Goal: Obtain resource: Download file/media

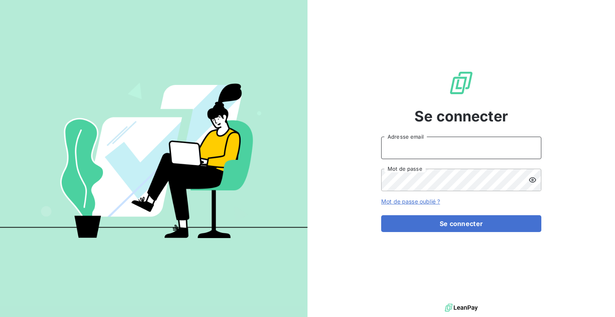
click at [415, 150] on input "Adresse email" at bounding box center [461, 148] width 160 height 22
type input "[EMAIL_ADDRESS][DOMAIN_NAME]"
click at [381, 215] on button "Se connecter" at bounding box center [461, 223] width 160 height 17
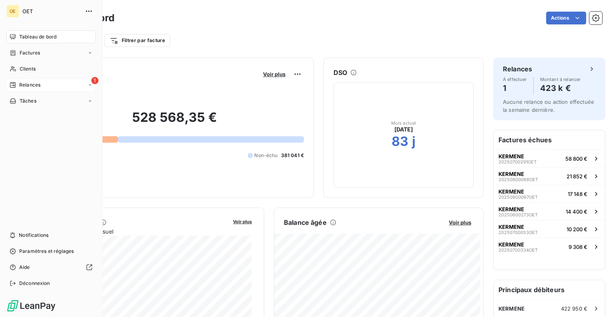
click at [8, 82] on div "1 Relances" at bounding box center [50, 85] width 89 height 13
click at [26, 85] on span "Relances" at bounding box center [29, 84] width 21 height 7
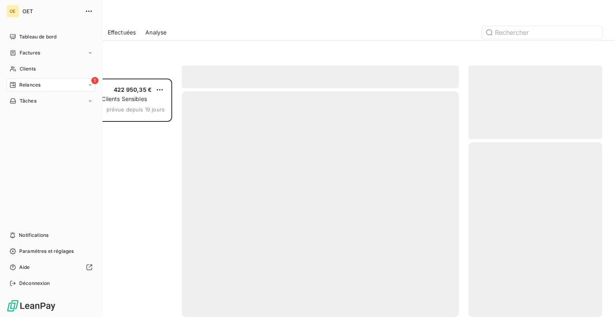
scroll to position [232, 127]
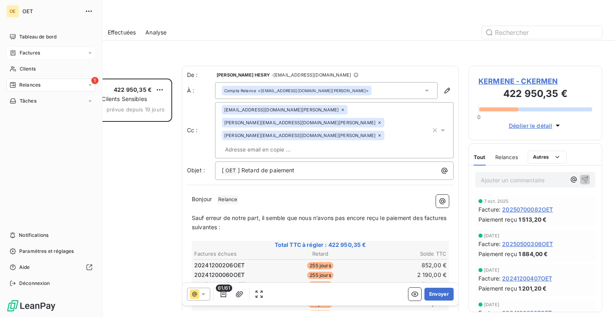
click at [30, 53] on span "Factures" at bounding box center [30, 52] width 20 height 7
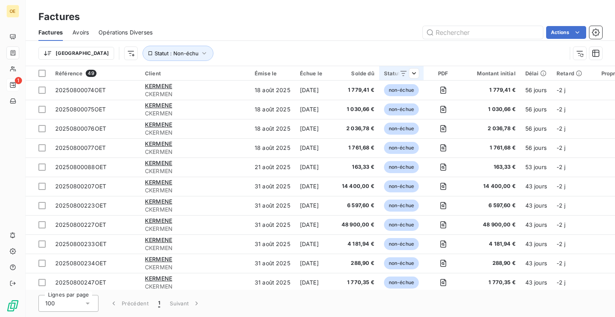
click at [400, 72] on icon at bounding box center [404, 73] width 8 height 8
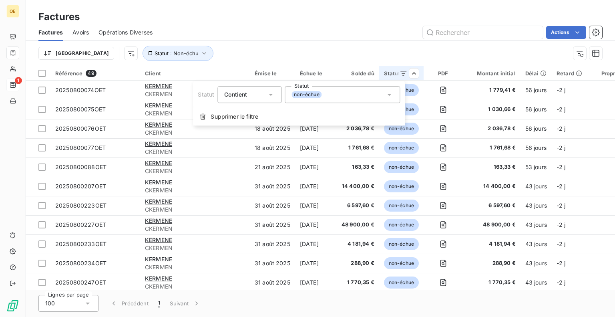
click at [387, 96] on icon at bounding box center [389, 95] width 8 height 8
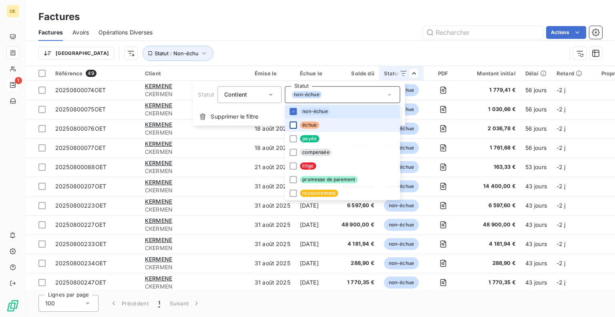
click at [292, 126] on div at bounding box center [293, 124] width 7 height 7
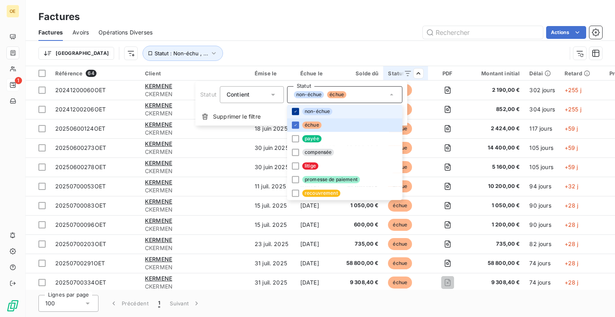
click at [208, 110] on div "Supprimer le filtre" at bounding box center [302, 117] width 212 height 18
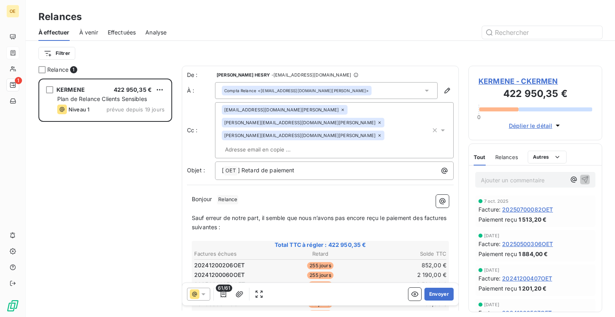
scroll to position [232, 127]
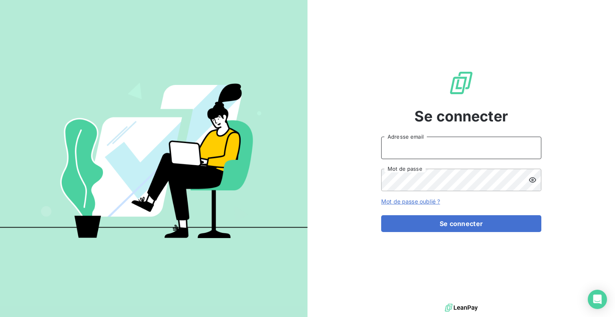
click at [402, 149] on input "Adresse email" at bounding box center [461, 148] width 160 height 22
type input "[EMAIL_ADDRESS][DOMAIN_NAME]"
click at [381, 215] on button "Se connecter" at bounding box center [461, 223] width 160 height 17
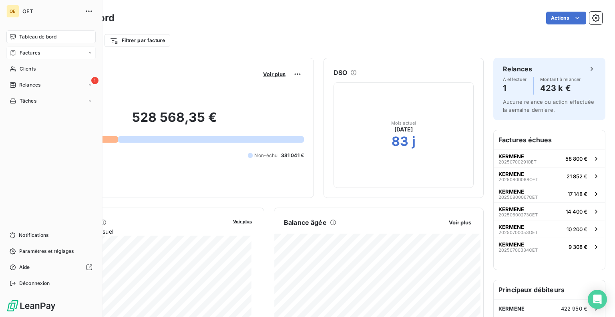
click at [22, 54] on span "Factures" at bounding box center [30, 52] width 20 height 7
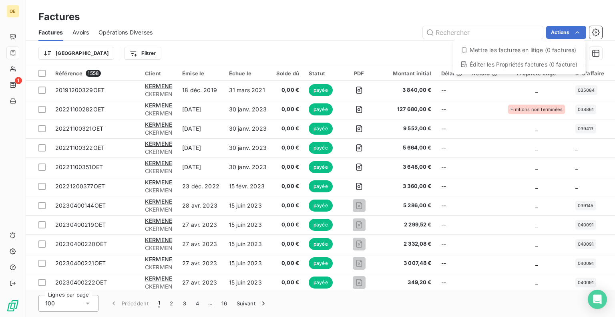
click at [381, 49] on html "OE 1 Factures Factures Avoirs Opérations Diverses Actions Mettre les factures e…" at bounding box center [307, 158] width 615 height 317
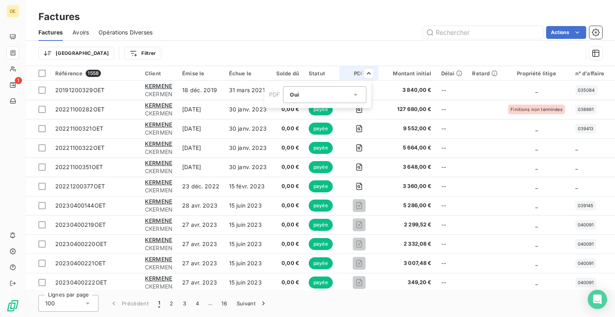
click at [314, 53] on html "OE 1 Factures Factures Avoirs Opérations Diverses Actions Trier Filtrer Référen…" at bounding box center [307, 158] width 615 height 317
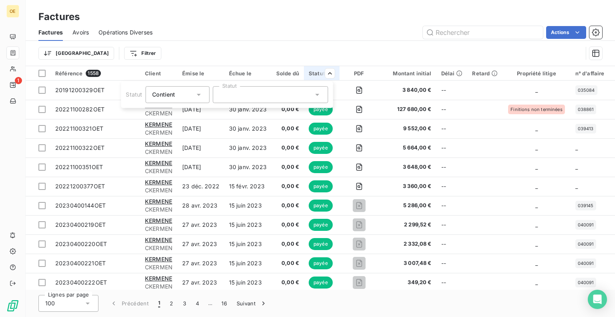
click at [319, 96] on icon at bounding box center [317, 95] width 8 height 8
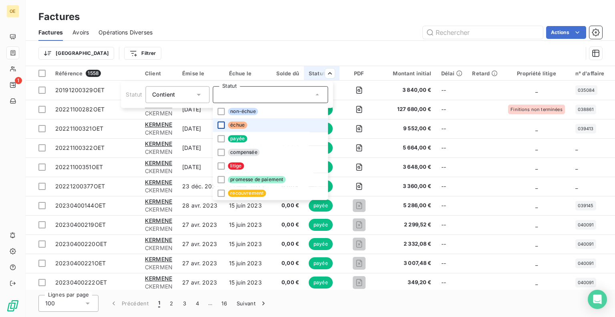
click at [220, 126] on div at bounding box center [221, 124] width 7 height 7
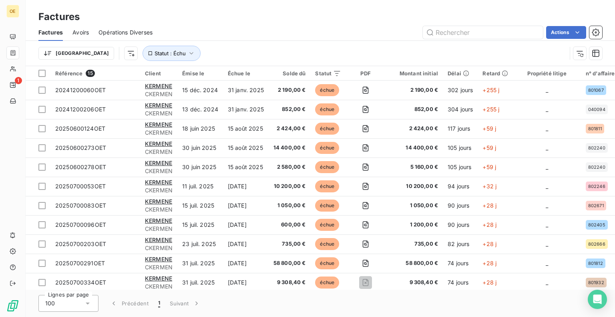
click at [349, 43] on html "OE 1 Factures Factures Avoirs Opérations Diverses Actions Trier Statut : Échu R…" at bounding box center [307, 158] width 615 height 317
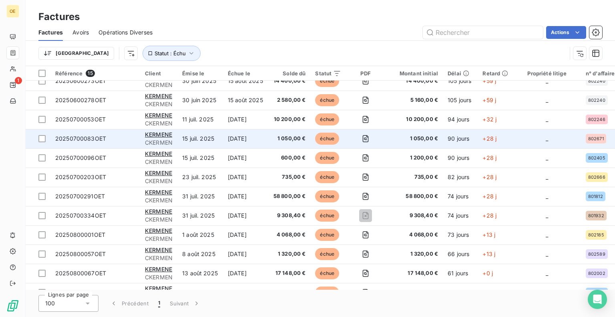
scroll to position [83, 0]
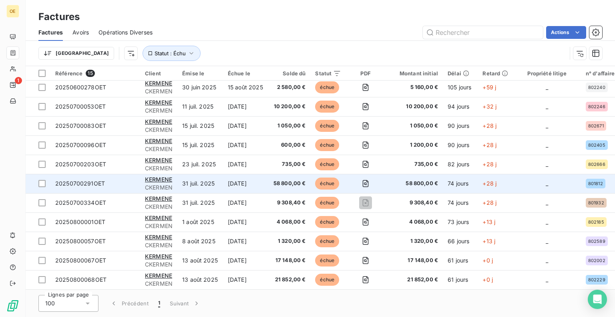
click at [286, 180] on span "58 800,00 €" at bounding box center [290, 183] width 32 height 8
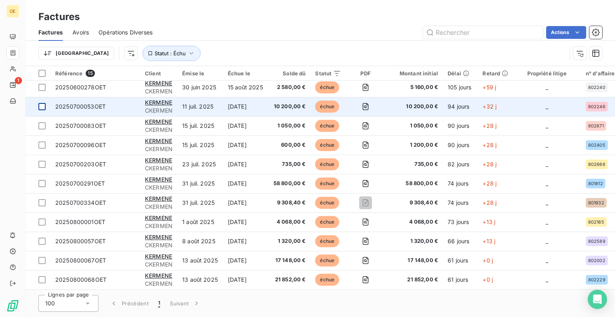
scroll to position [83, 0]
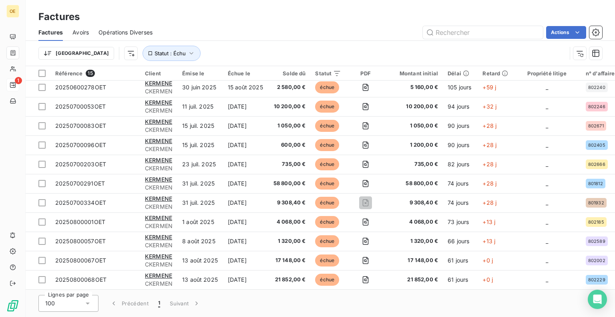
drag, startPoint x: 34, startPoint y: 85, endPoint x: 291, endPoint y: 47, distance: 260.4
click at [291, 47] on div "Trier Statut : Échu" at bounding box center [302, 53] width 528 height 15
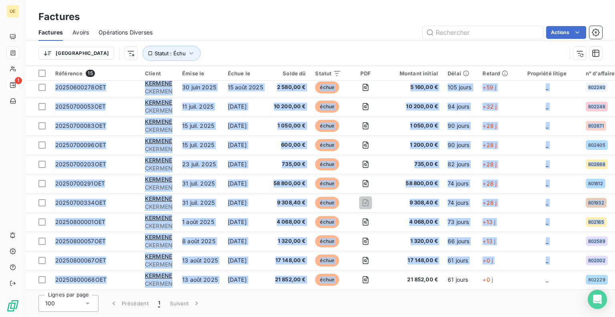
click at [365, 287] on div "Référence 15 Client Émise le Échue le Solde dû Statut PDF Montant initial Délai…" at bounding box center [321, 178] width 590 height 224
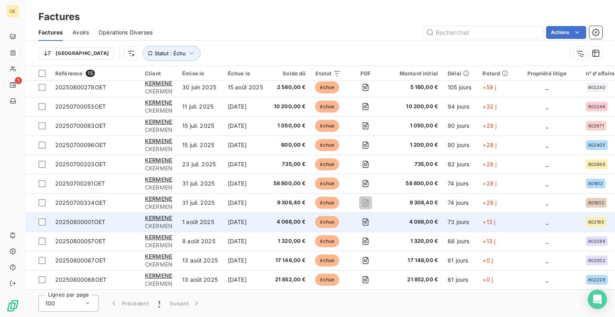
click at [272, 220] on td "4 068,00 €" at bounding box center [290, 221] width 42 height 19
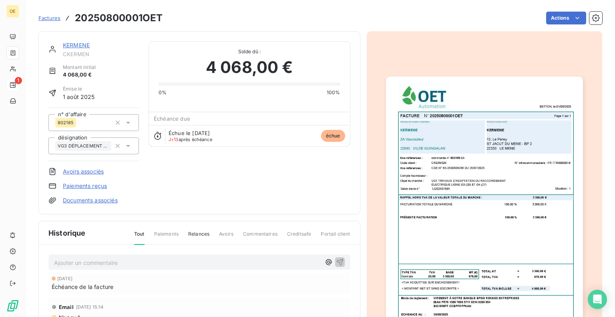
click at [473, 153] on img "button" at bounding box center [484, 216] width 197 height 278
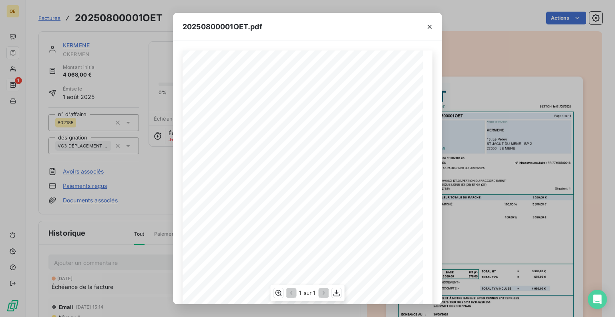
scroll to position [95, 0]
click at [338, 291] on icon "button" at bounding box center [337, 293] width 8 height 8
drag, startPoint x: 183, startPoint y: 26, endPoint x: 266, endPoint y: 30, distance: 83.4
click at [266, 30] on div "20250800001OET.pdf" at bounding box center [307, 27] width 269 height 28
copy span "20250800001OET.pdf"
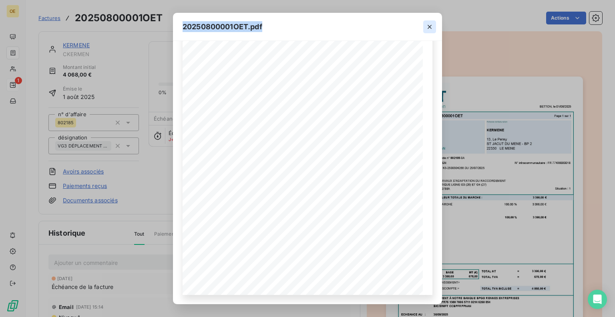
click at [429, 25] on icon "button" at bounding box center [430, 27] width 8 height 8
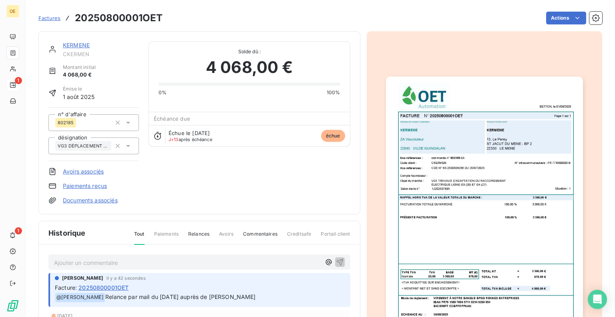
click at [431, 123] on img "button" at bounding box center [484, 216] width 197 height 278
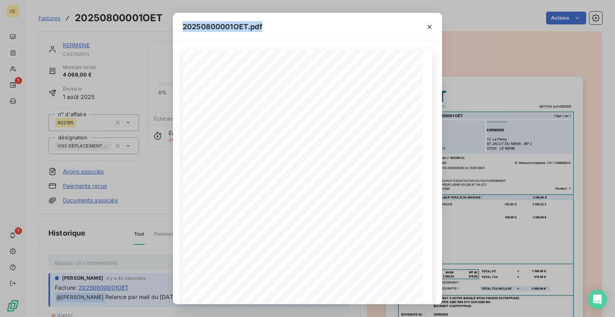
drag, startPoint x: 183, startPoint y: 26, endPoint x: 263, endPoint y: 28, distance: 80.2
click at [262, 28] on span "20250800001OET.pdf" at bounding box center [223, 26] width 80 height 11
copy span "20250800001OET.pdf"
click at [429, 26] on icon "button" at bounding box center [430, 27] width 4 height 4
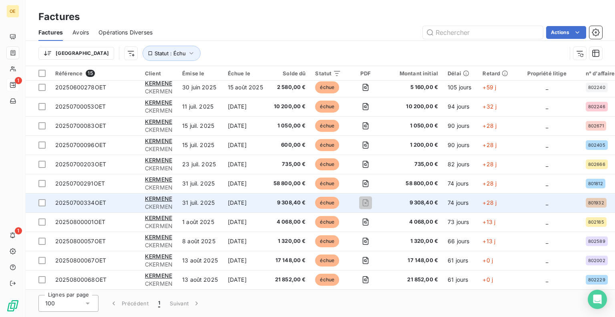
scroll to position [83, 0]
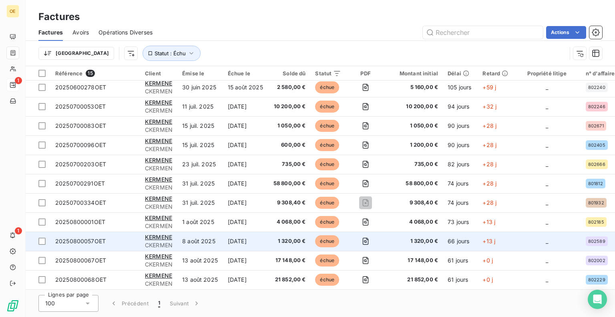
click at [292, 238] on span "1 320,00 €" at bounding box center [290, 241] width 32 height 8
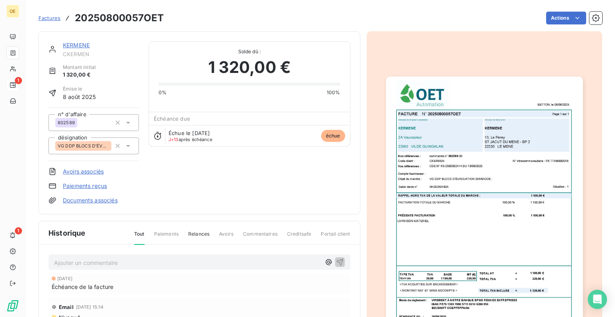
click at [466, 174] on img "button" at bounding box center [484, 216] width 197 height 278
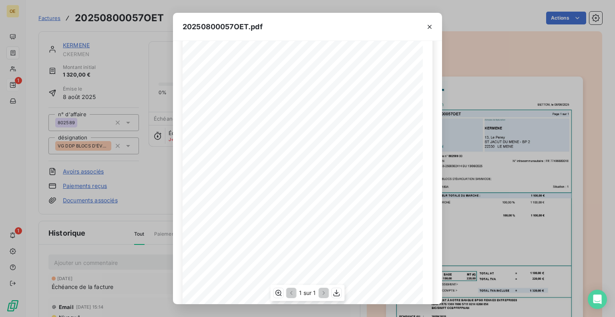
scroll to position [95, 0]
click at [339, 293] on icon "button" at bounding box center [337, 293] width 8 height 8
click at [430, 26] on icon "button" at bounding box center [430, 27] width 4 height 4
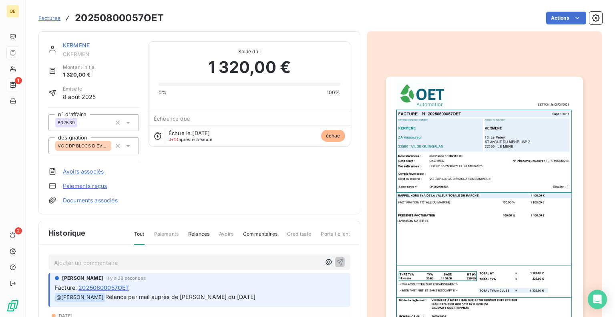
click at [450, 175] on img "button" at bounding box center [484, 216] width 197 height 278
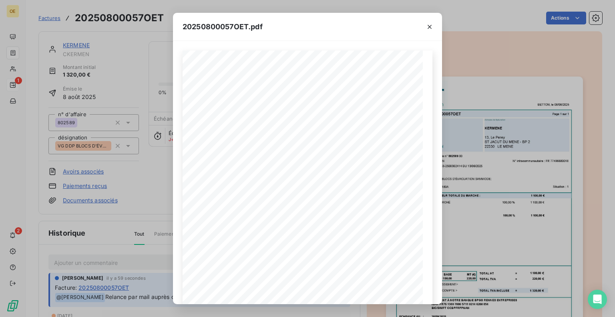
drag, startPoint x: 429, startPoint y: 25, endPoint x: 267, endPoint y: 26, distance: 161.9
click at [429, 25] on icon "button" at bounding box center [430, 27] width 8 height 8
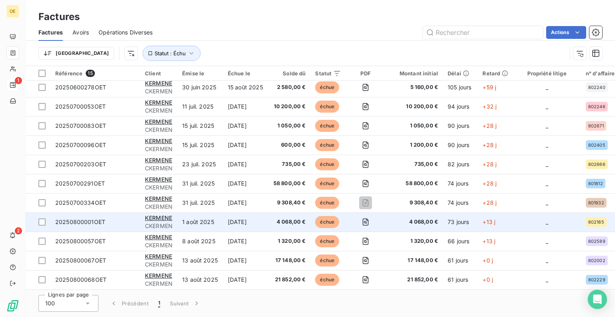
scroll to position [83, 0]
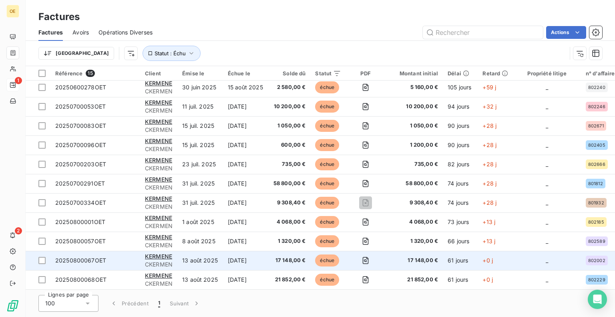
click at [292, 258] on span "17 148,00 €" at bounding box center [290, 260] width 32 height 8
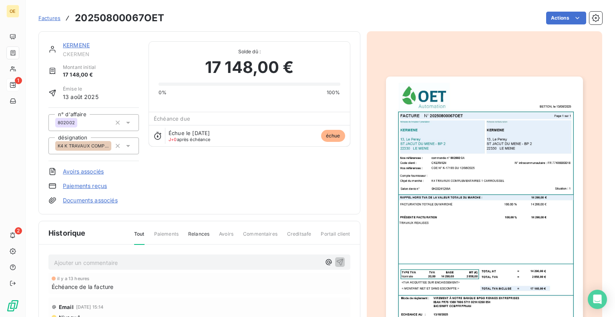
click at [497, 189] on img "button" at bounding box center [484, 216] width 197 height 278
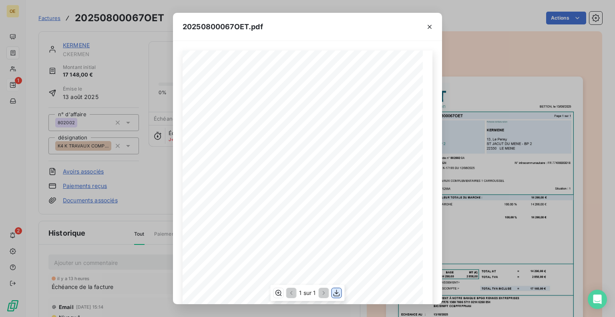
click at [338, 294] on icon "button" at bounding box center [337, 293] width 8 height 8
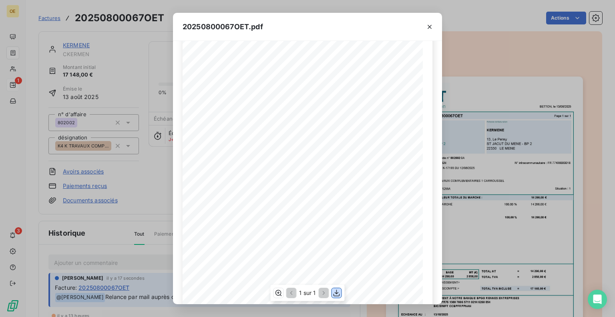
scroll to position [95, 0]
click at [260, 26] on span "20250800067OET.pdf" at bounding box center [223, 26] width 81 height 11
drag, startPoint x: 265, startPoint y: 25, endPoint x: 183, endPoint y: 31, distance: 82.0
click at [184, 31] on div "20250800067OET.pdf" at bounding box center [307, 27] width 269 height 28
copy span "20250800067OET.pdf"
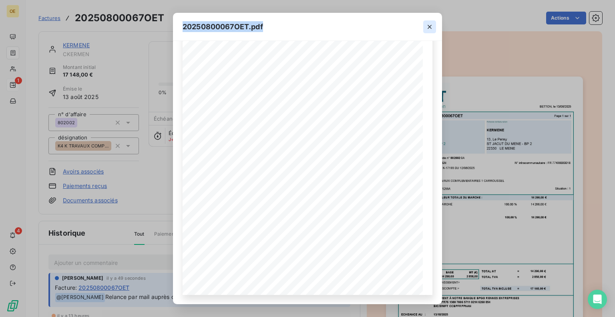
click at [429, 26] on icon "button" at bounding box center [430, 27] width 4 height 4
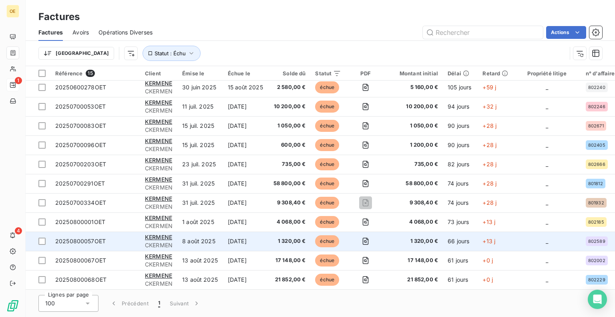
scroll to position [83, 0]
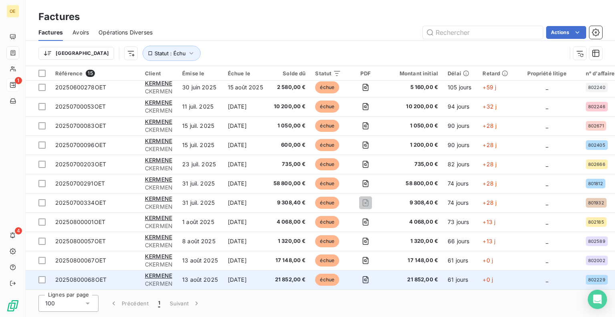
click at [290, 277] on span "21 852,00 €" at bounding box center [290, 280] width 32 height 8
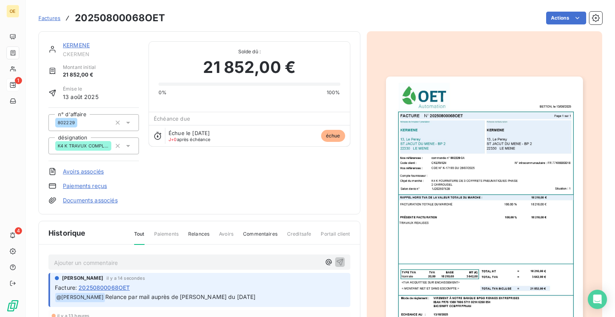
click at [468, 183] on img "button" at bounding box center [484, 216] width 197 height 278
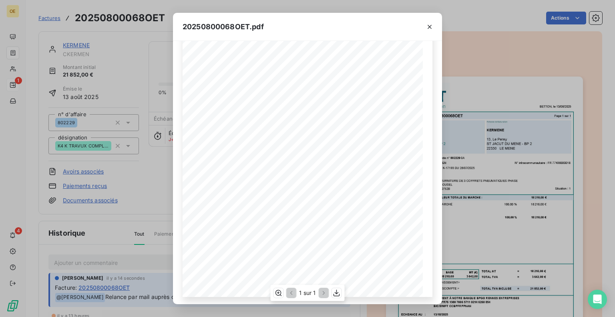
scroll to position [95, 0]
click at [337, 294] on icon "button" at bounding box center [337, 293] width 6 height 7
drag, startPoint x: 270, startPoint y: 25, endPoint x: 179, endPoint y: 27, distance: 90.2
click at [179, 27] on div "20250800068OET.pdf" at bounding box center [307, 27] width 269 height 28
copy span "20250800068OET.pdf"
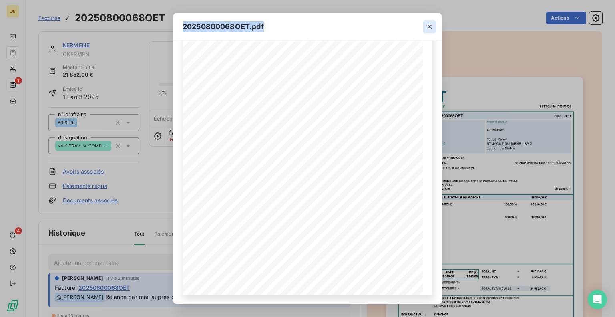
click at [432, 27] on icon "button" at bounding box center [430, 27] width 8 height 8
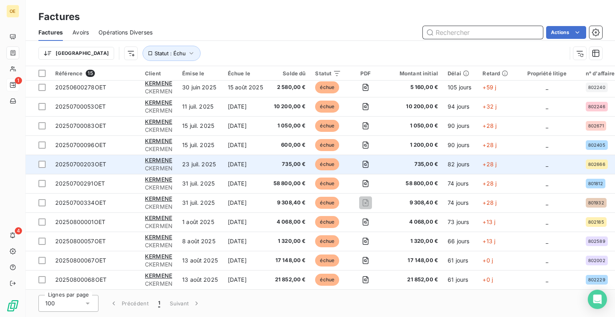
scroll to position [83, 0]
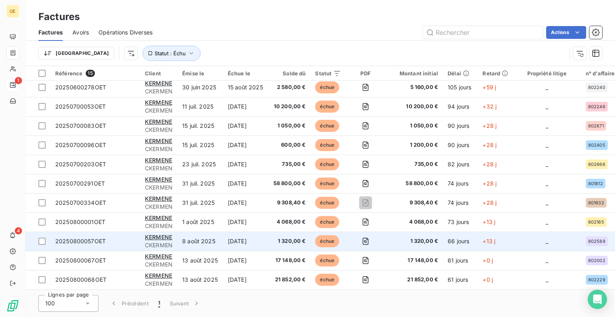
click at [272, 238] on td "1 320,00 €" at bounding box center [290, 241] width 42 height 19
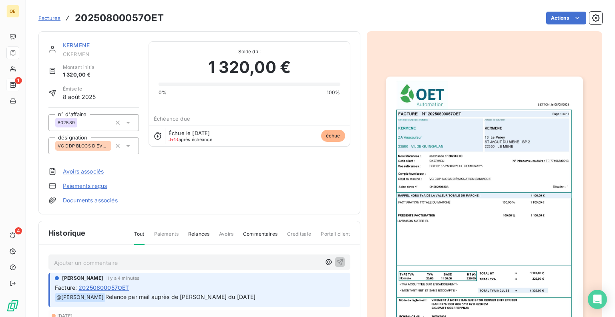
click at [415, 117] on img "button" at bounding box center [484, 216] width 197 height 278
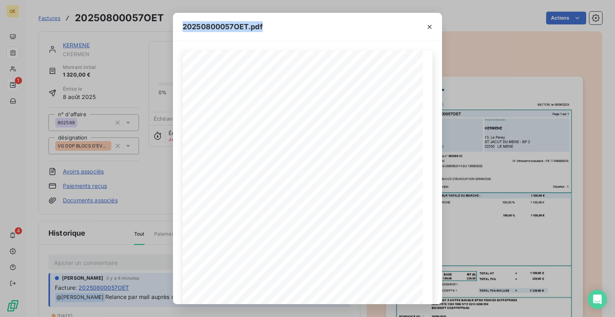
drag, startPoint x: 183, startPoint y: 26, endPoint x: 263, endPoint y: 32, distance: 80.3
click at [263, 32] on span "20250800057OET.pdf" at bounding box center [223, 26] width 80 height 11
copy span "20250800057OET.pdf"
drag, startPoint x: 436, startPoint y: 23, endPoint x: 433, endPoint y: 26, distance: 4.8
click at [436, 24] on div at bounding box center [429, 27] width 25 height 28
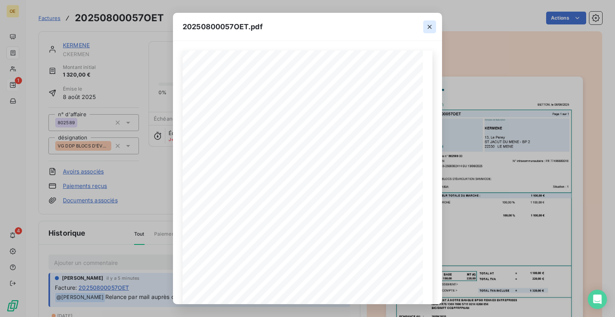
click at [430, 26] on icon "button" at bounding box center [430, 27] width 8 height 8
